Goal: Navigation & Orientation: Understand site structure

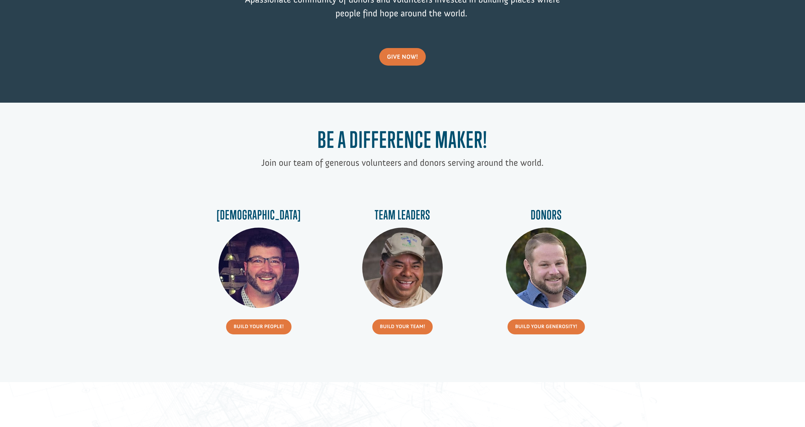
scroll to position [139, 0]
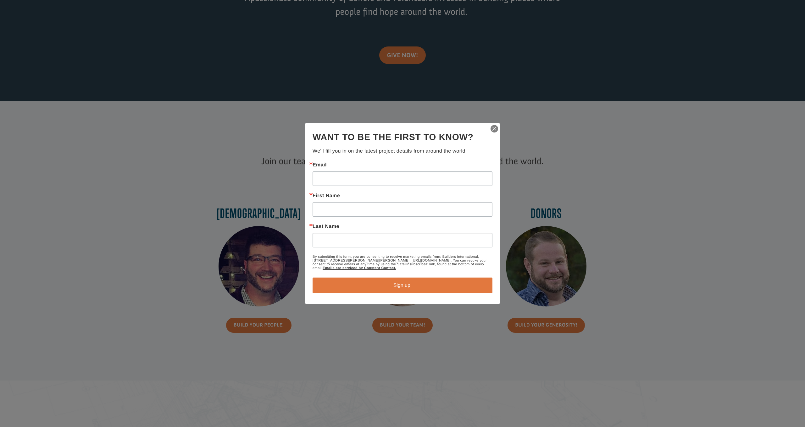
click at [494, 131] on img "button" at bounding box center [494, 128] width 9 height 9
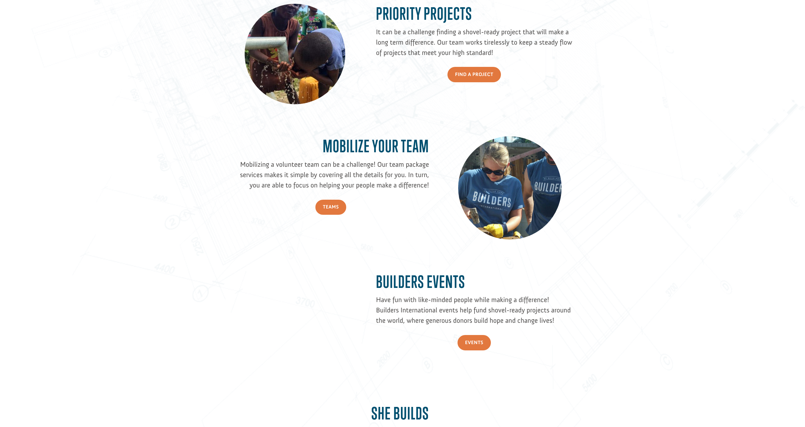
scroll to position [566, 0]
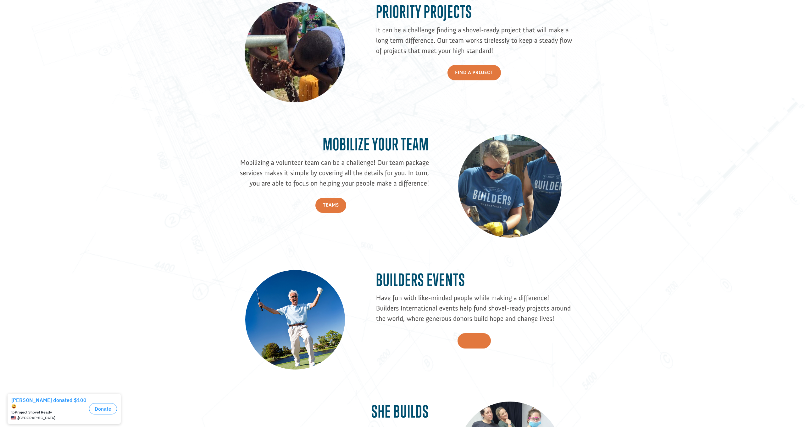
click at [478, 345] on link "Events" at bounding box center [473, 340] width 33 height 15
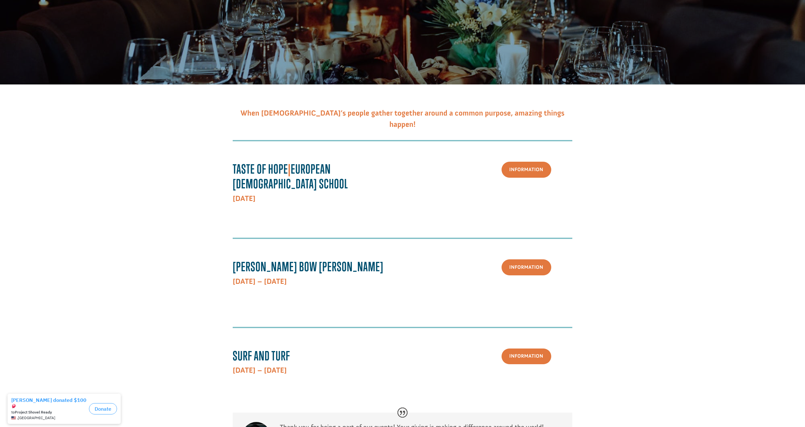
scroll to position [133, 0]
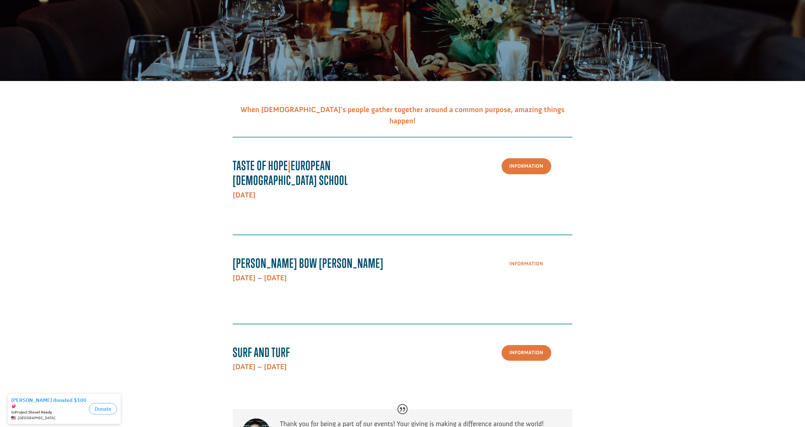
click at [538, 256] on link "Information" at bounding box center [526, 264] width 50 height 16
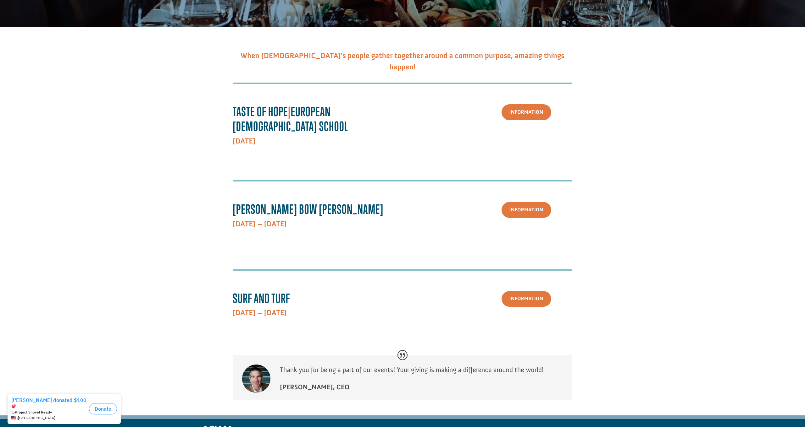
scroll to position [184, 0]
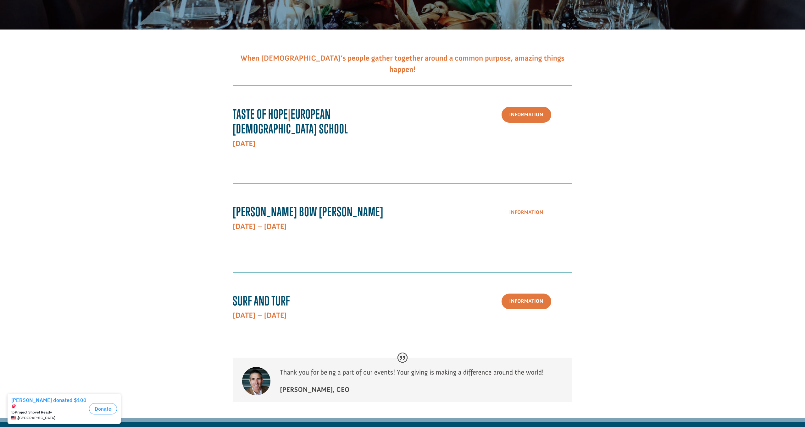
click at [525, 208] on link "Information" at bounding box center [526, 213] width 50 height 16
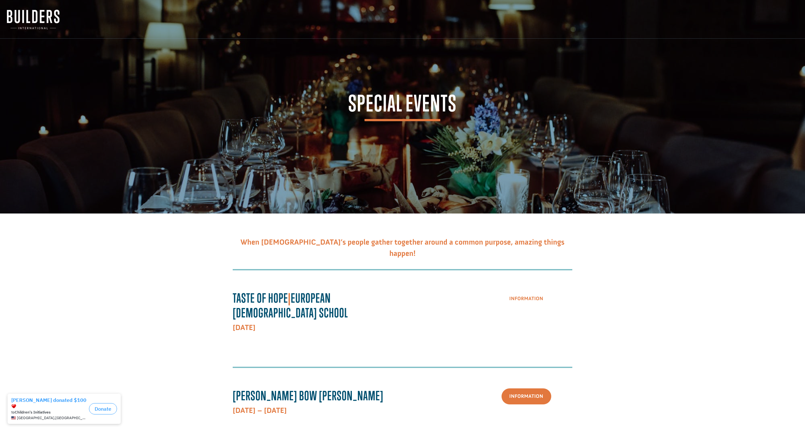
click at [532, 298] on link "Information" at bounding box center [526, 299] width 50 height 16
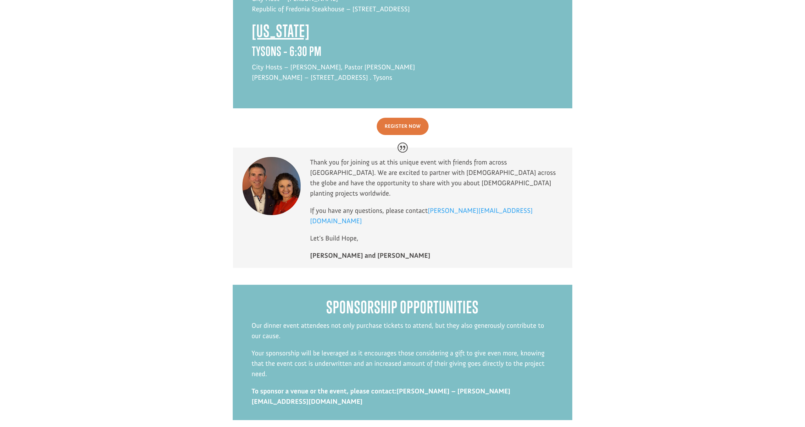
scroll to position [1676, 0]
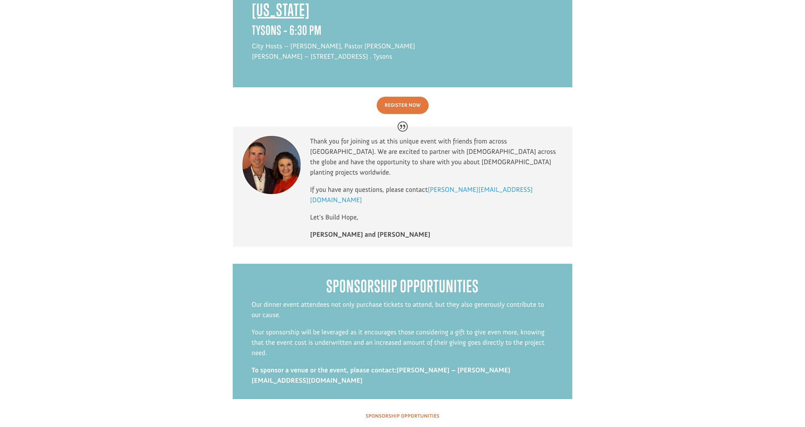
click at [400, 409] on link "Sponsorship Opportunities" at bounding box center [402, 417] width 89 height 16
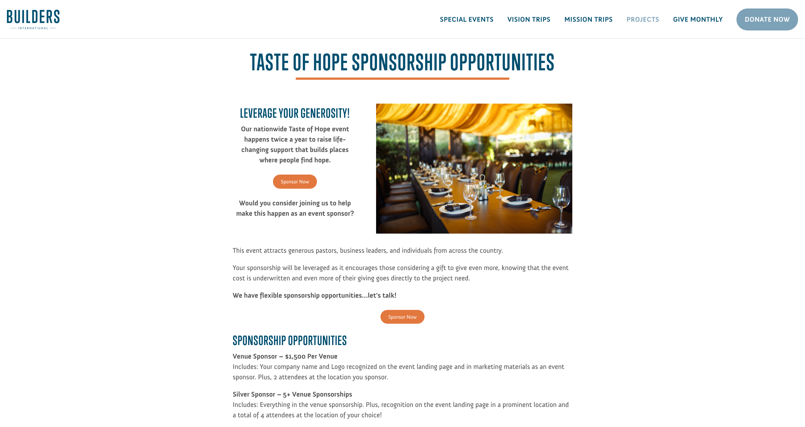
click at [651, 20] on link "Projects" at bounding box center [642, 19] width 47 height 18
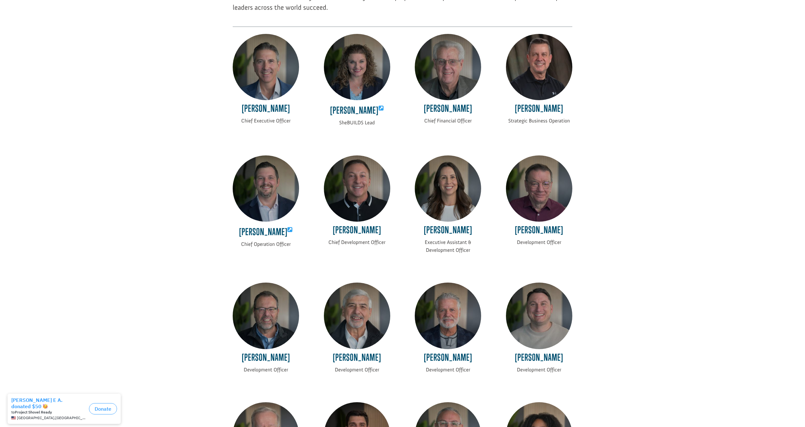
scroll to position [131, 0]
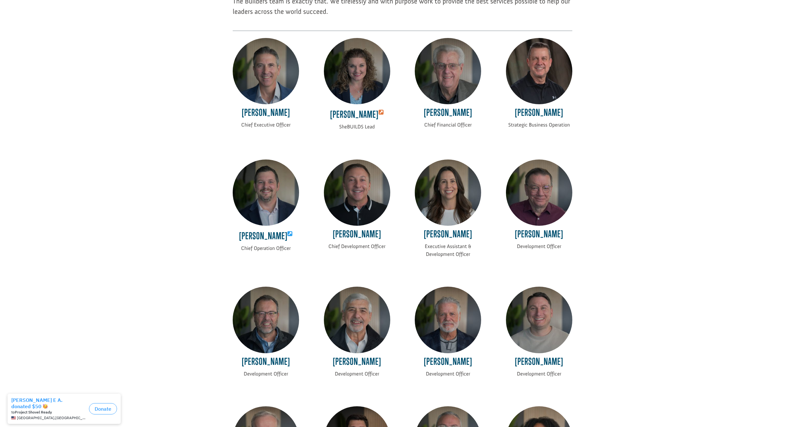
click at [378, 112] on icon at bounding box center [380, 113] width 5 height 6
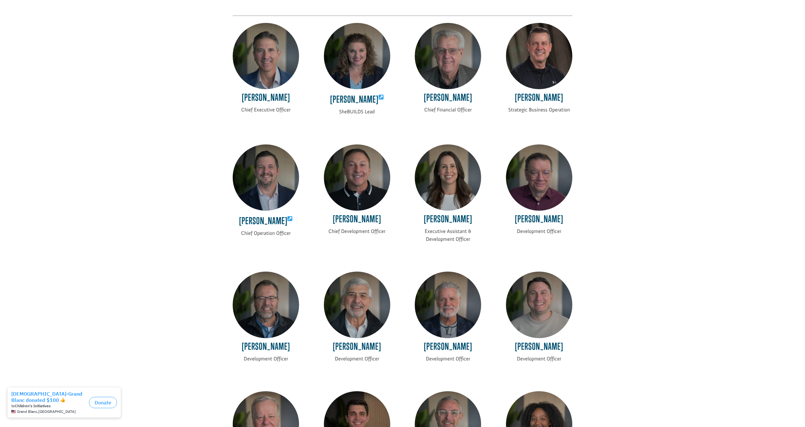
scroll to position [143, 0]
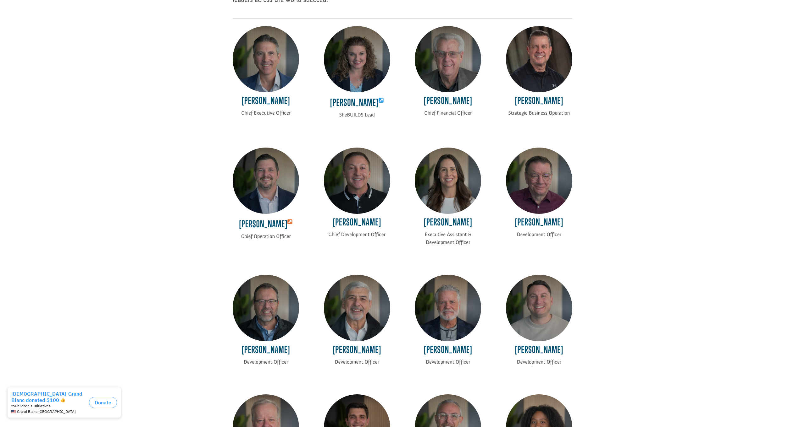
click at [290, 224] on link at bounding box center [289, 224] width 5 height 10
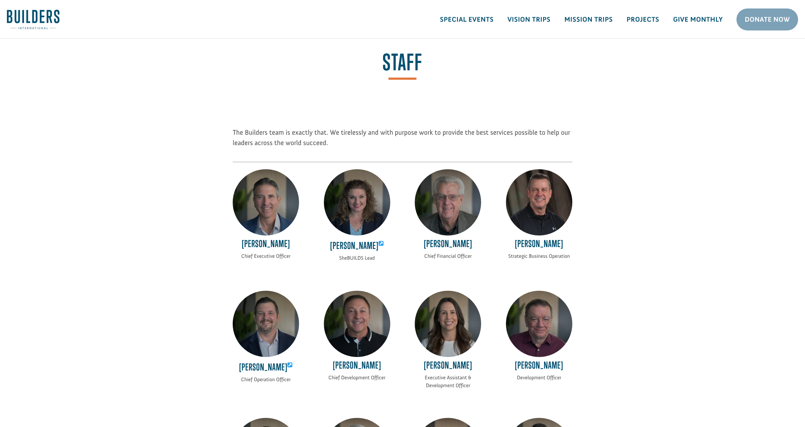
scroll to position [0, 0]
click at [33, 14] on img at bounding box center [33, 19] width 52 height 19
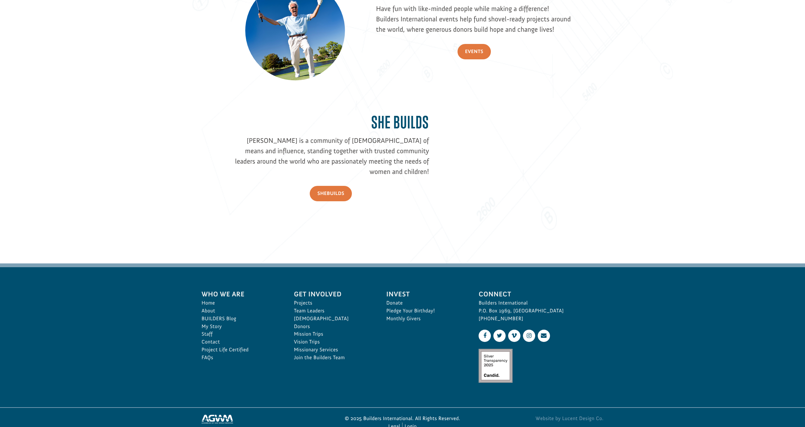
scroll to position [865, 0]
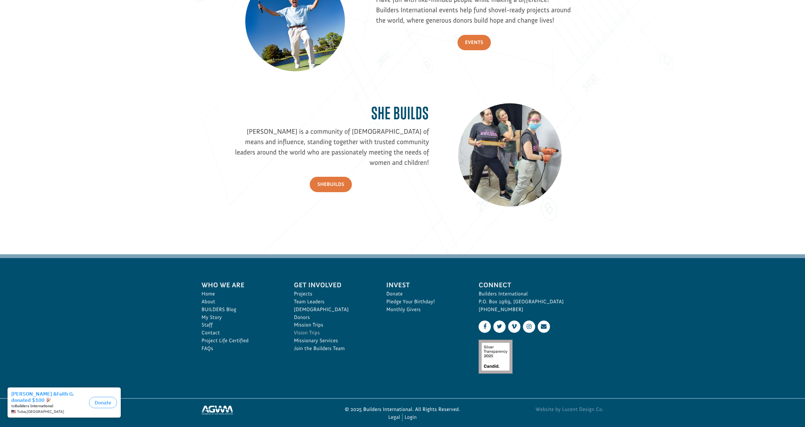
click at [305, 332] on link "Vision Trips" at bounding box center [333, 333] width 79 height 8
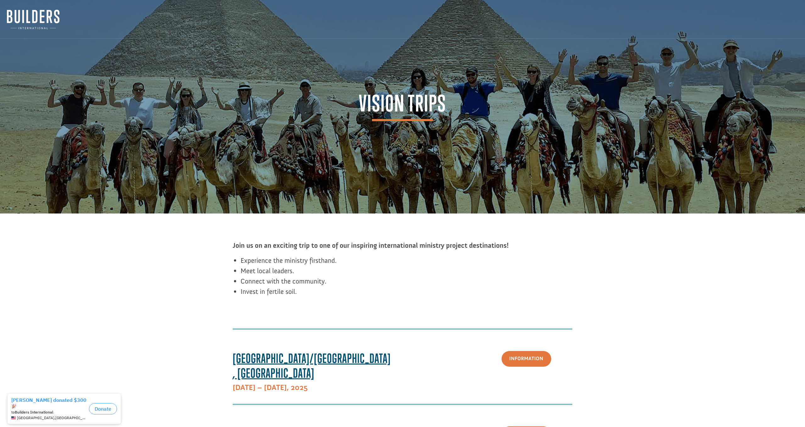
click at [16, 19] on img at bounding box center [33, 19] width 52 height 19
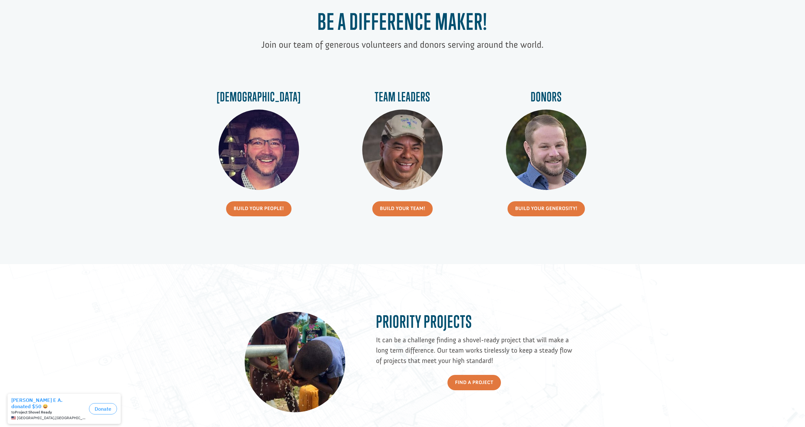
scroll to position [256, 0]
